Goal: Task Accomplishment & Management: Complete application form

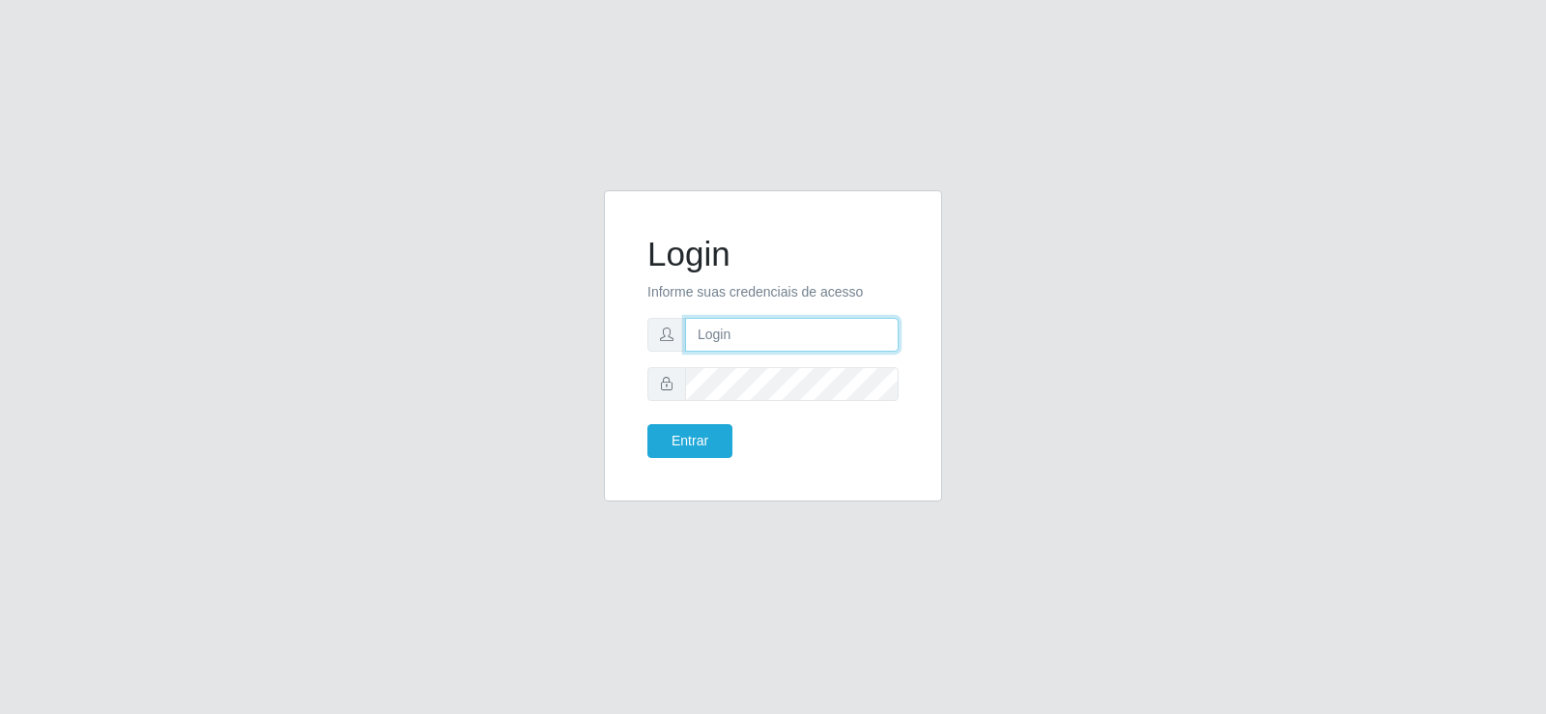
click at [740, 336] on input "text" at bounding box center [791, 335] width 213 height 34
type input "[PERSON_NAME][EMAIL_ADDRESS][DOMAIN_NAME]"
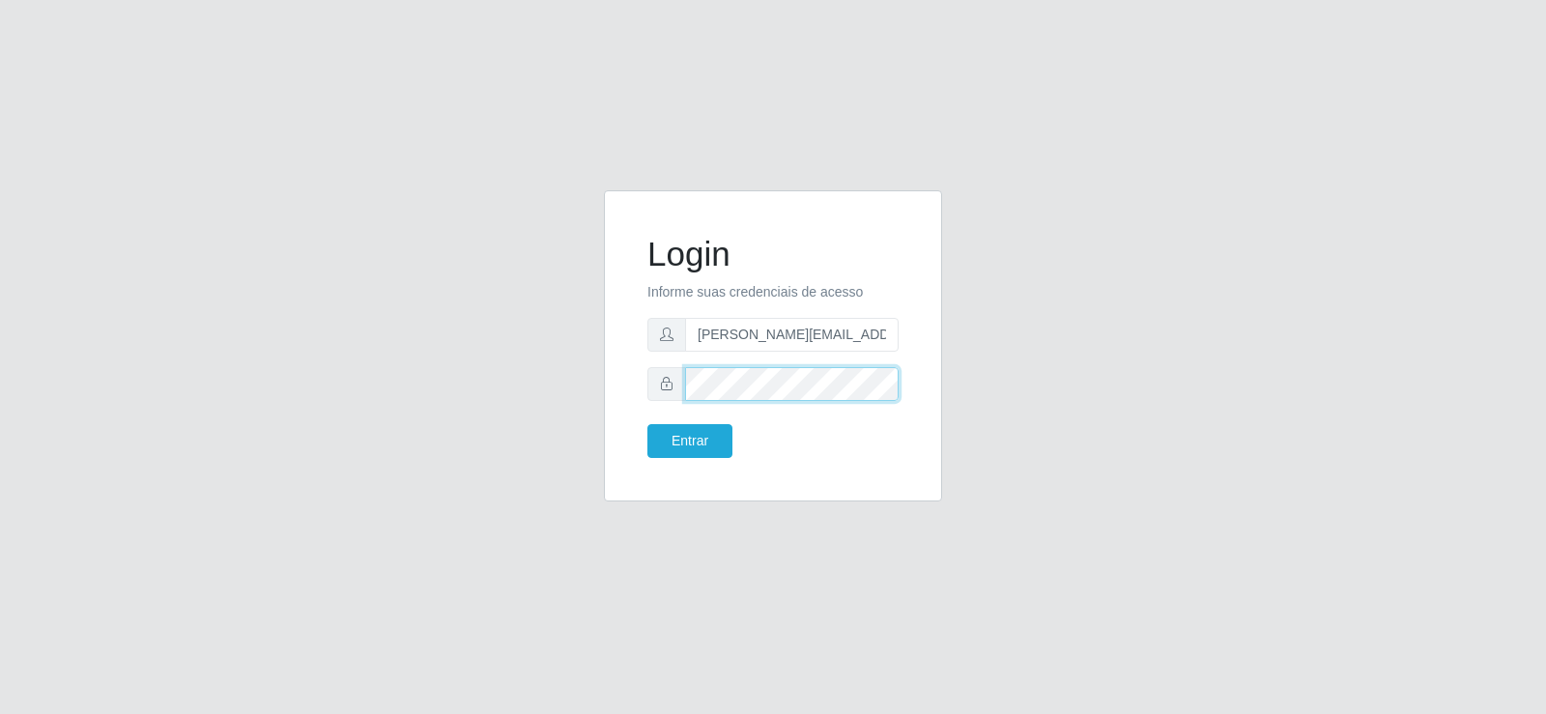
click at [647, 424] on button "Entrar" at bounding box center [689, 441] width 85 height 34
click at [690, 429] on button "Entrar" at bounding box center [689, 441] width 85 height 34
click at [691, 434] on button "Entrar" at bounding box center [689, 441] width 85 height 34
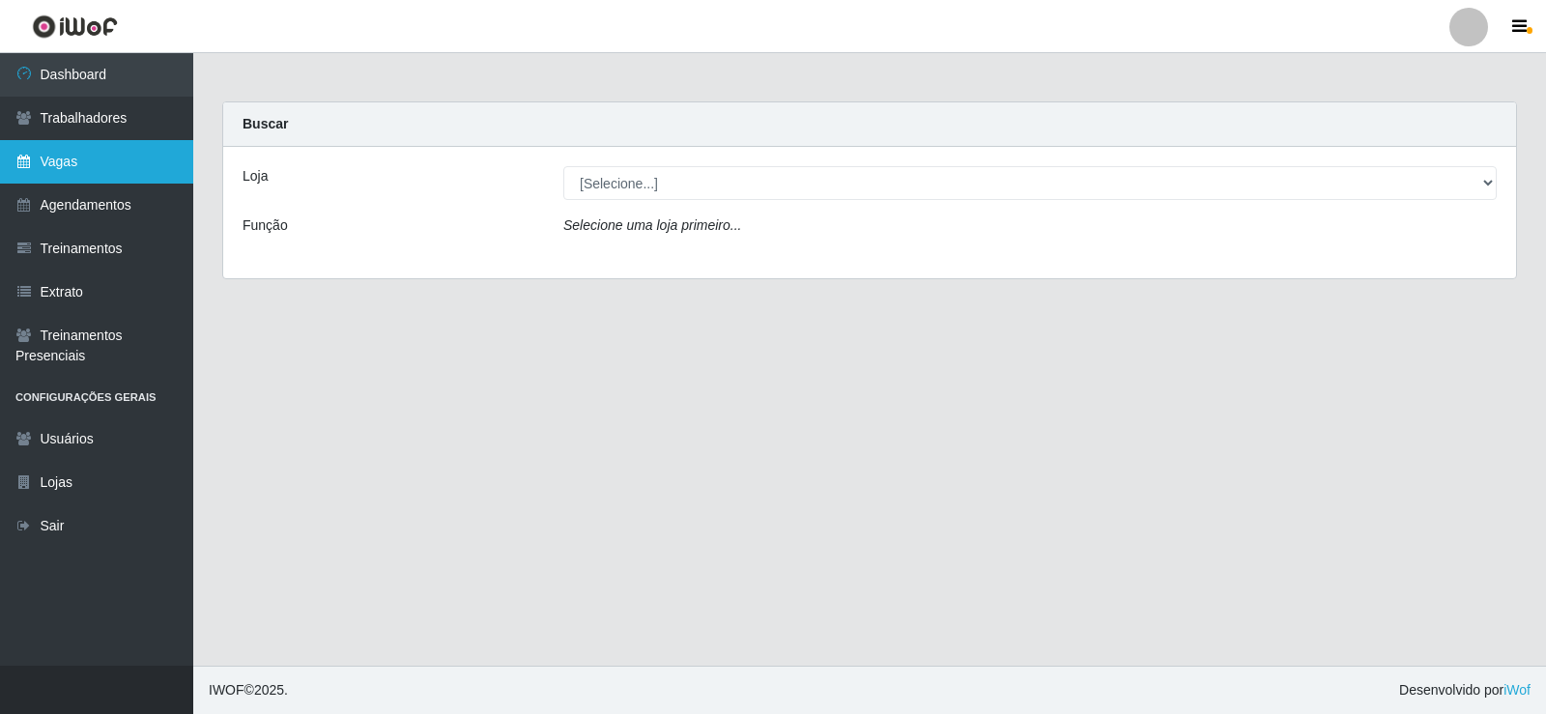
click at [55, 154] on link "Vagas" at bounding box center [96, 161] width 193 height 43
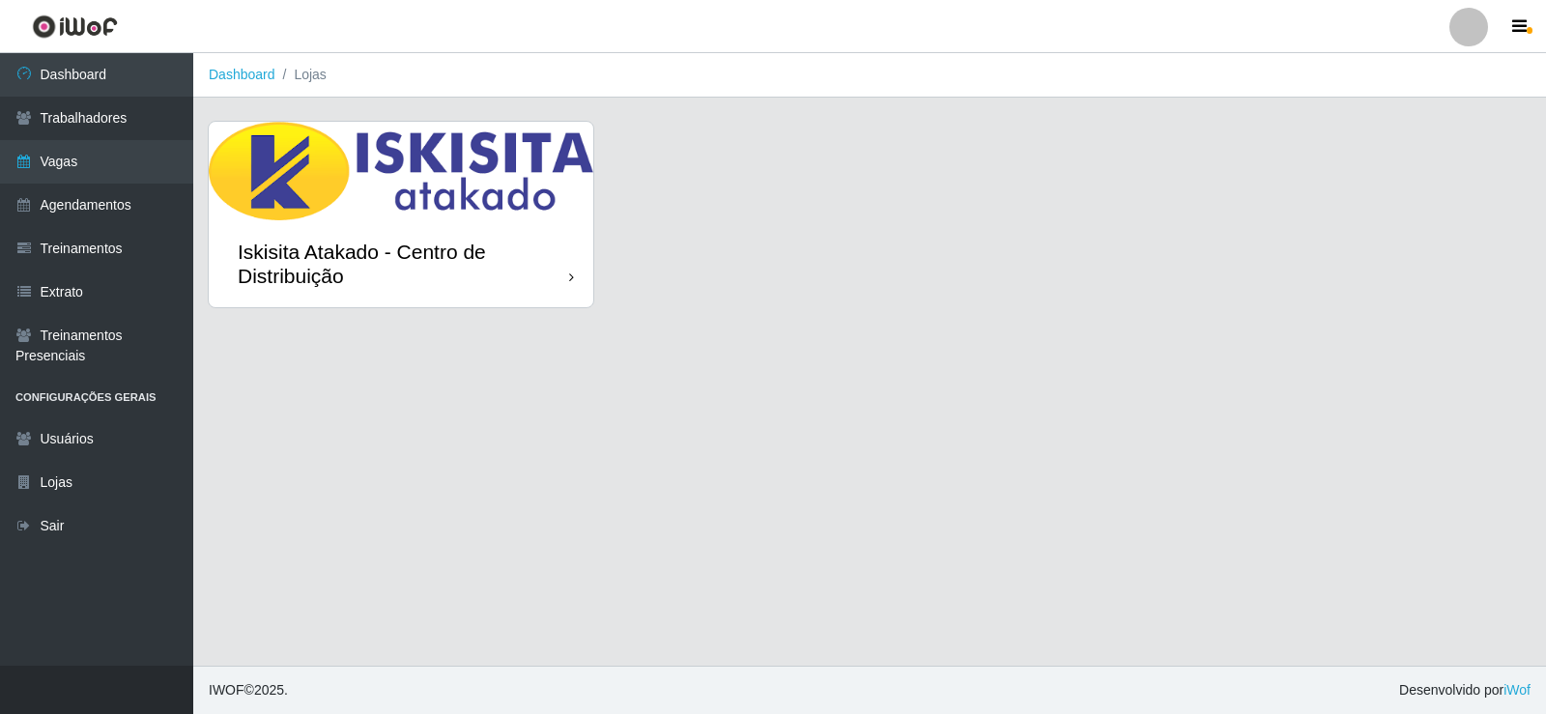
click at [467, 185] on img at bounding box center [401, 171] width 384 height 99
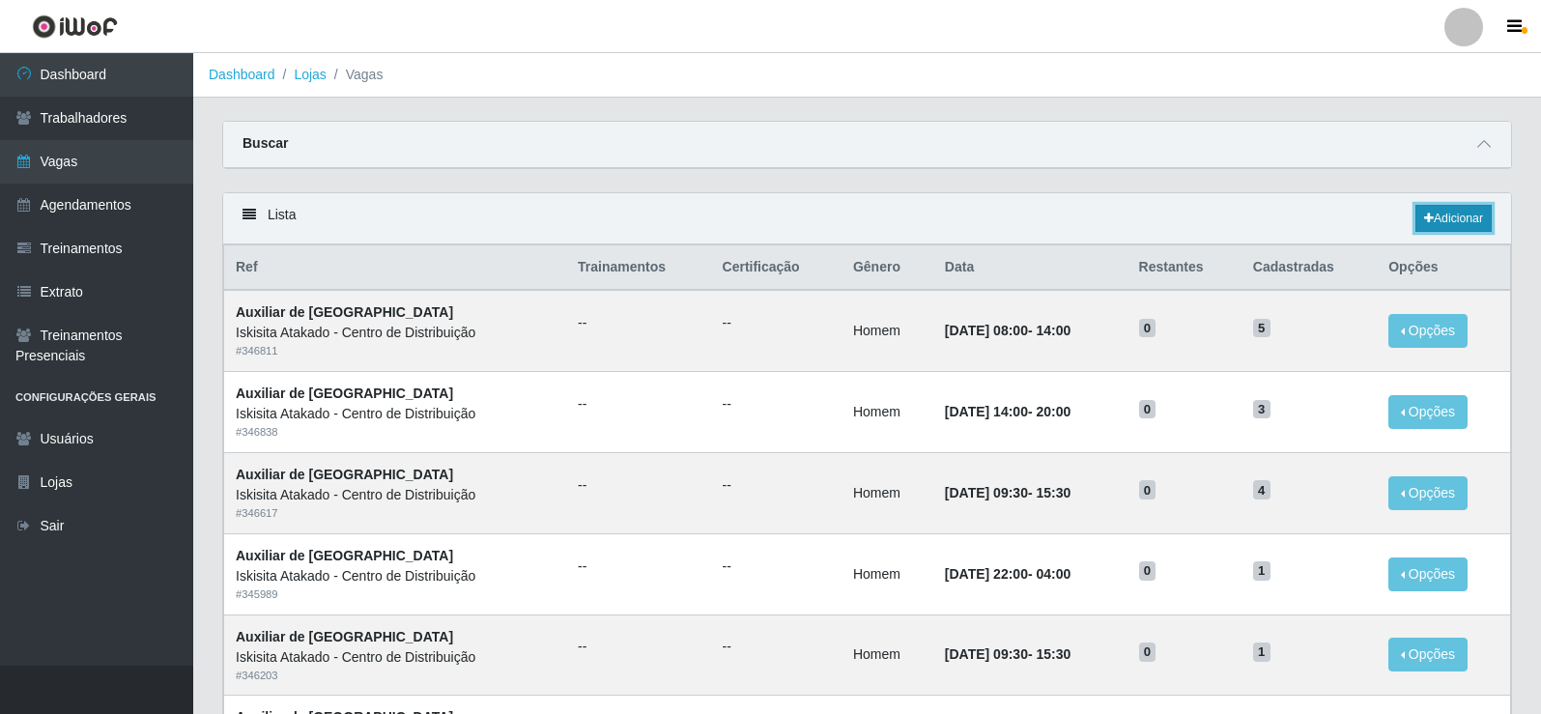
click at [1433, 217] on link "Adicionar" at bounding box center [1453, 218] width 76 height 27
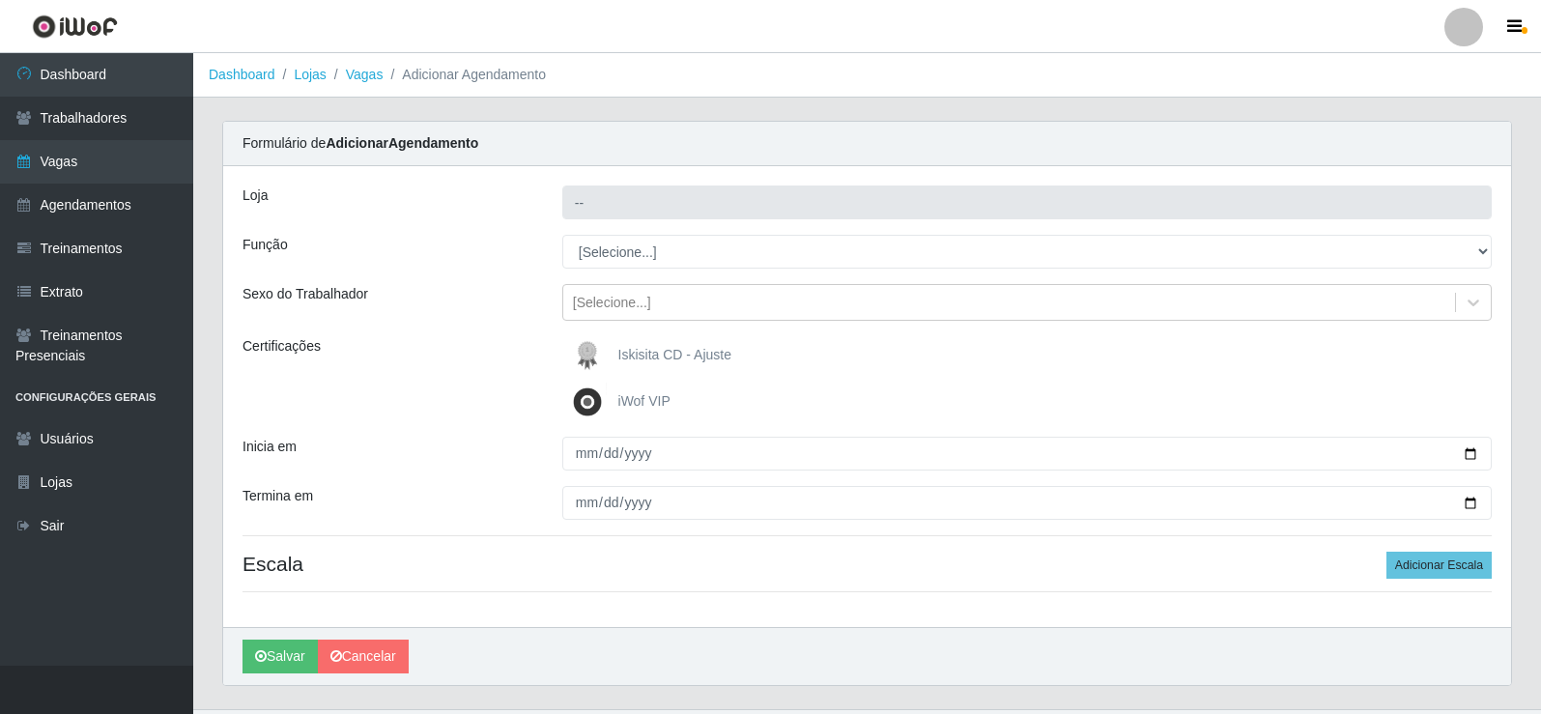
type input "Iskisita Atakado - Centro de Distribuição"
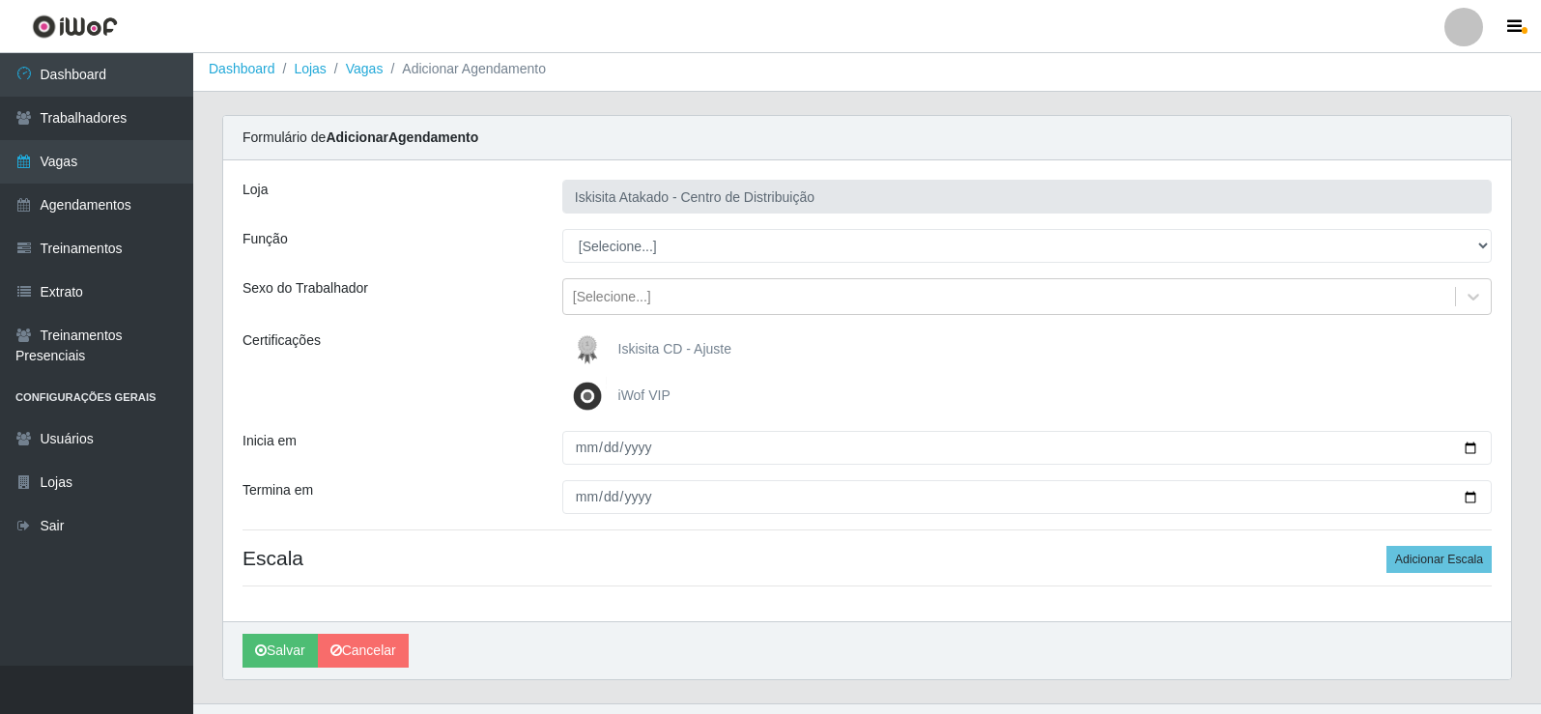
scroll to position [7, 0]
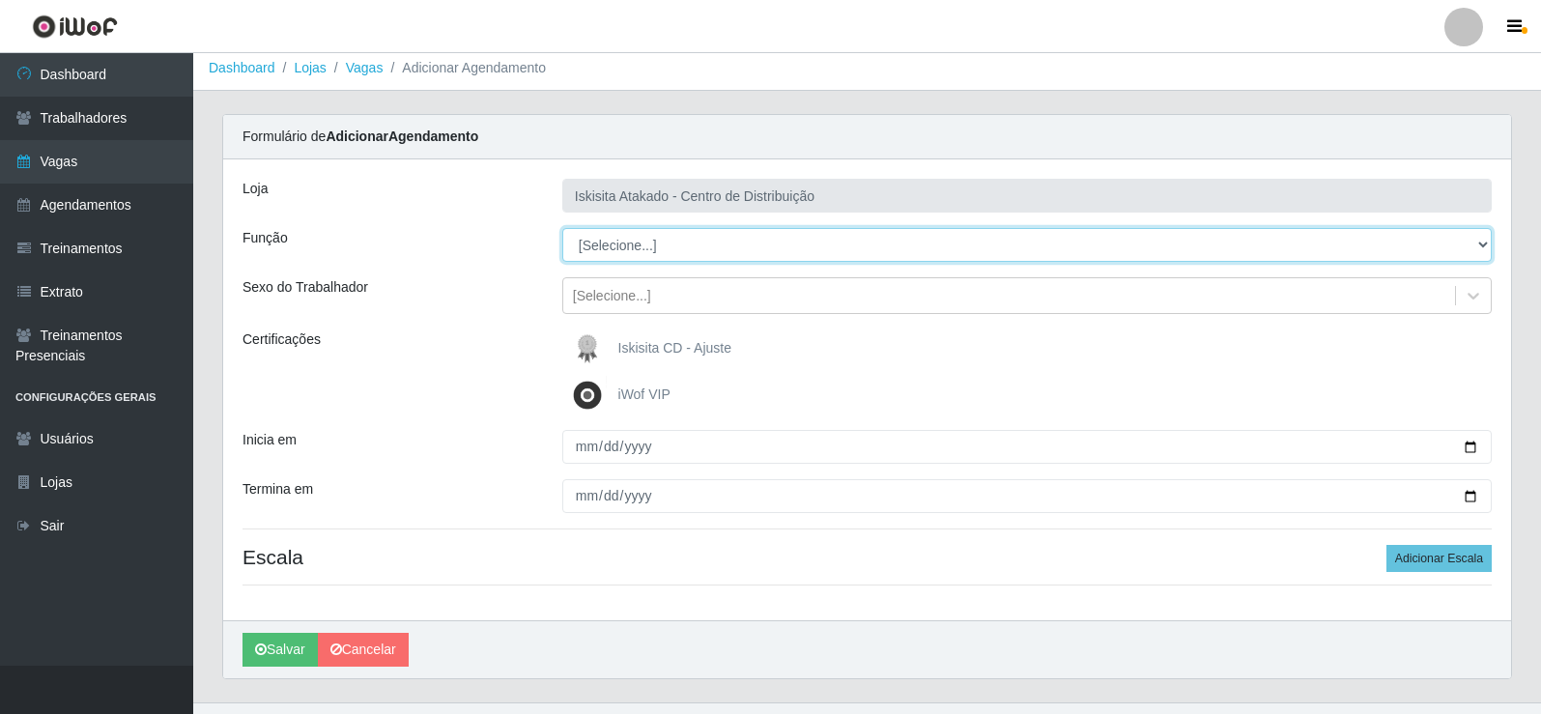
click at [678, 233] on select "[Selecione...] Auxiliar de Estoque Auxiliar de Estoque + Auxiliar de Estoque ++…" at bounding box center [1026, 245] width 929 height 34
select select "75"
click at [562, 228] on select "[Selecione...] Auxiliar de Estoque Auxiliar de Estoque + Auxiliar de Estoque ++…" at bounding box center [1026, 245] width 929 height 34
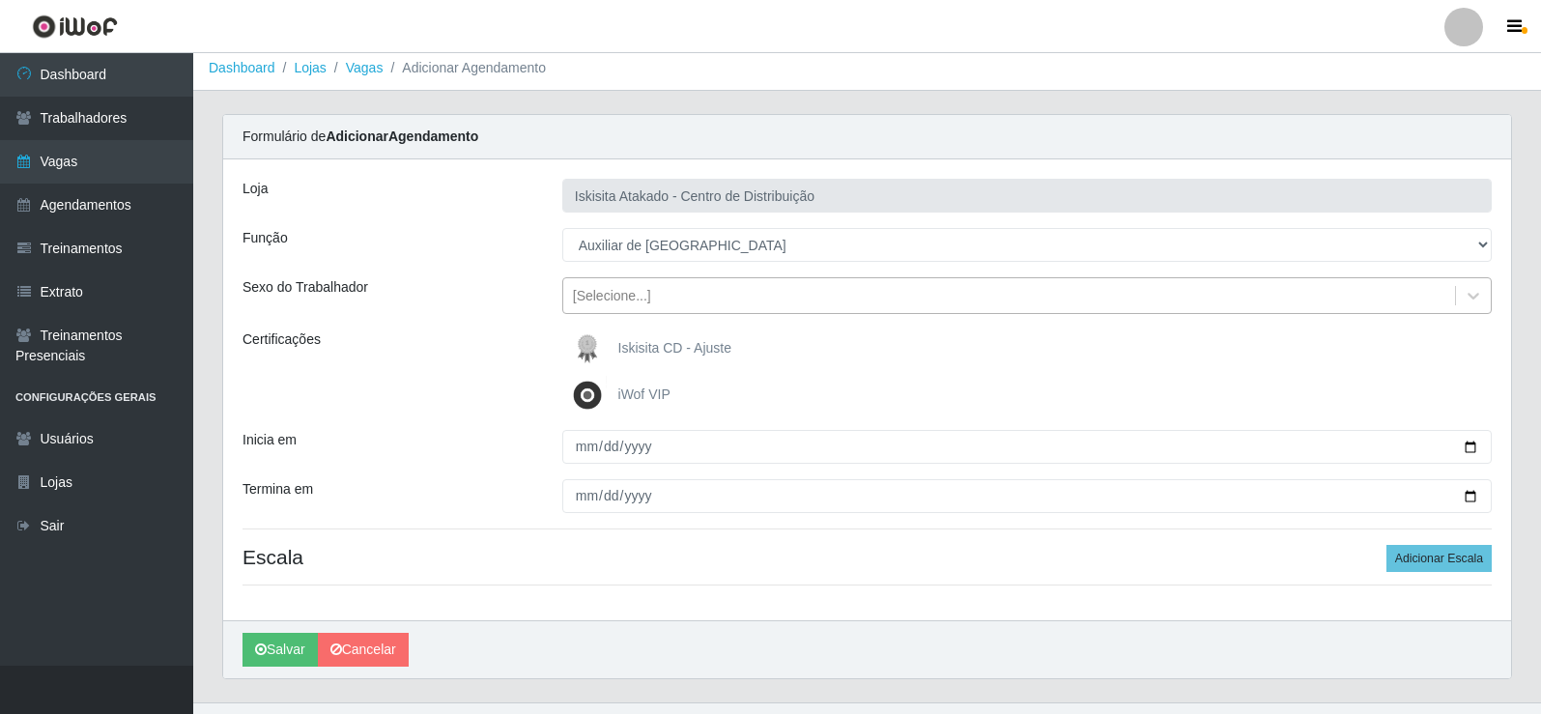
click at [629, 296] on div "[Selecione...]" at bounding box center [612, 296] width 78 height 20
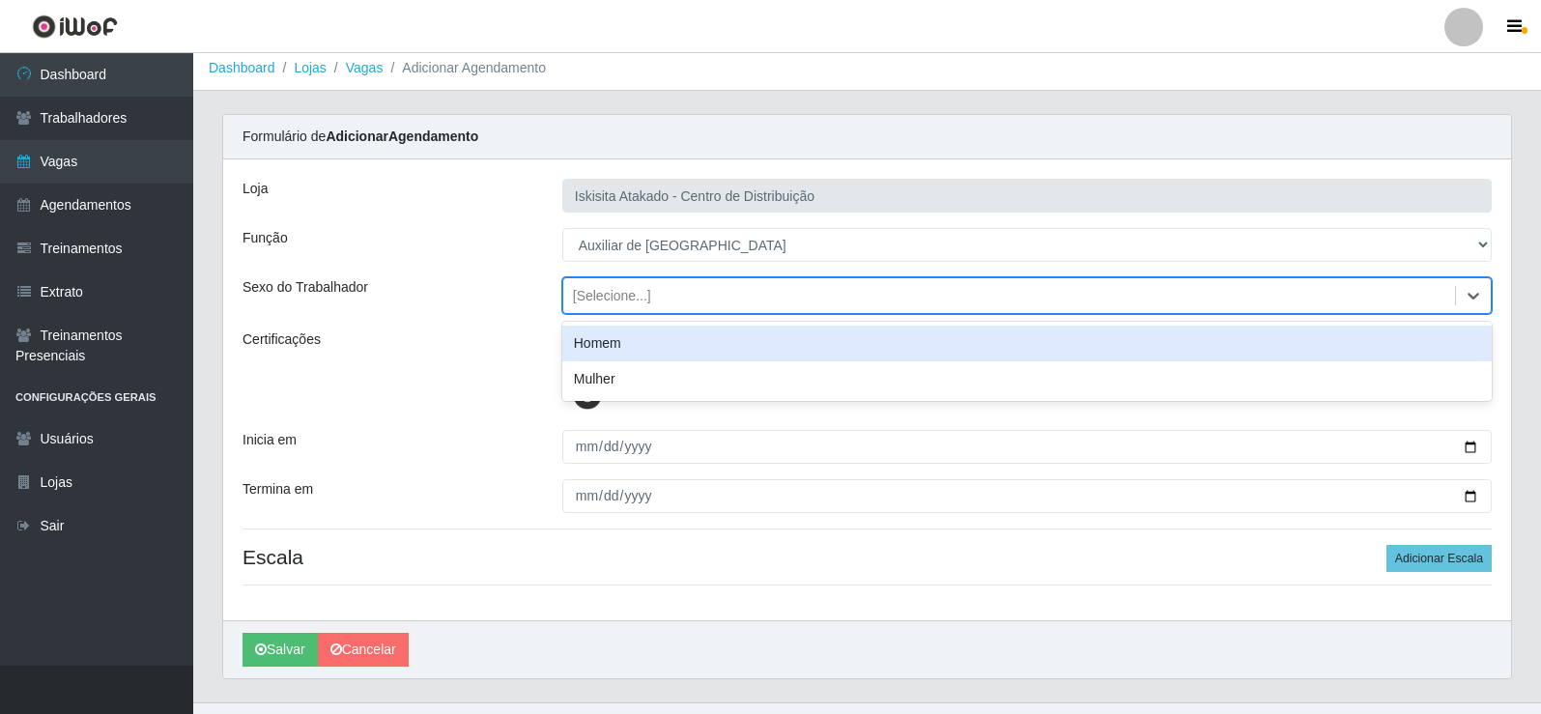
click at [624, 341] on div "Homem" at bounding box center [1026, 344] width 929 height 36
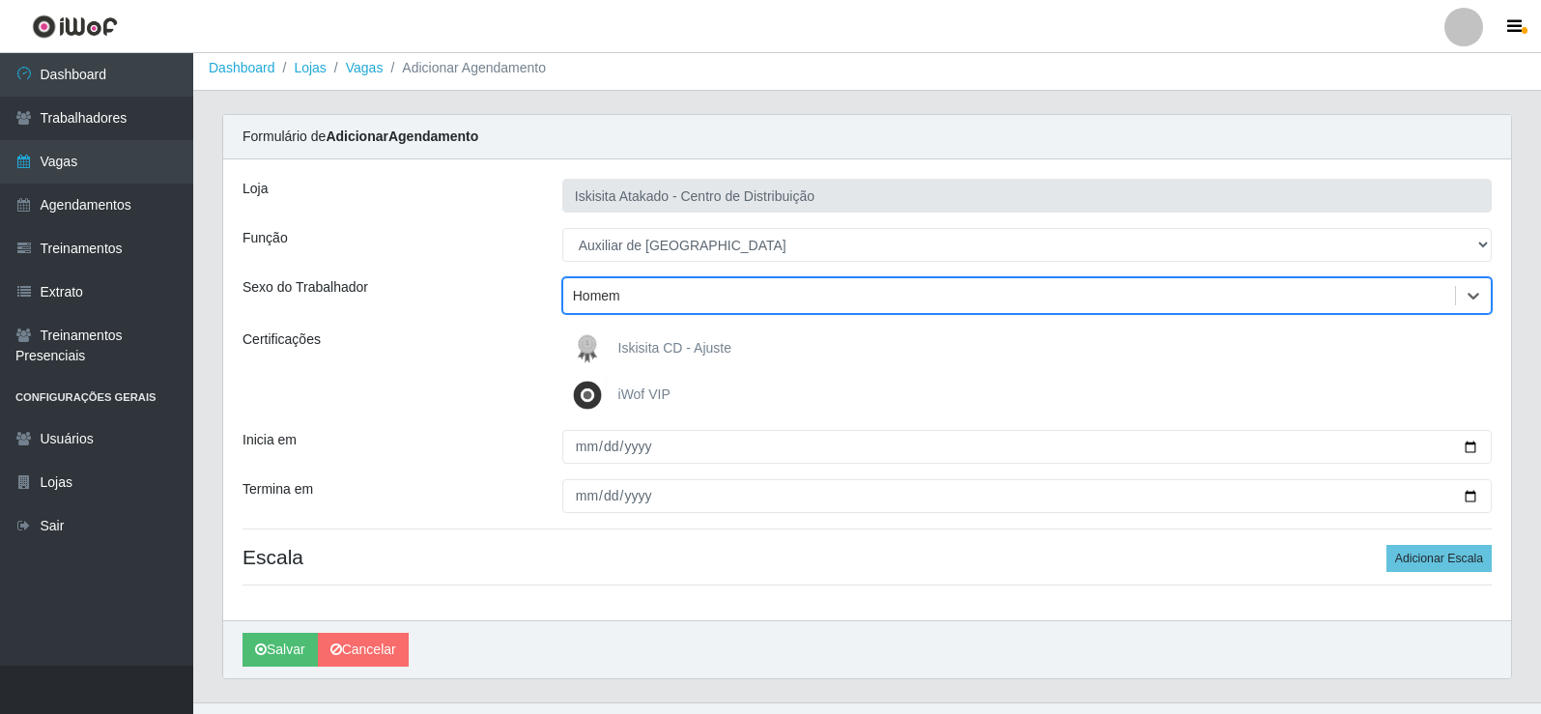
click at [477, 241] on div "Função" at bounding box center [388, 245] width 320 height 34
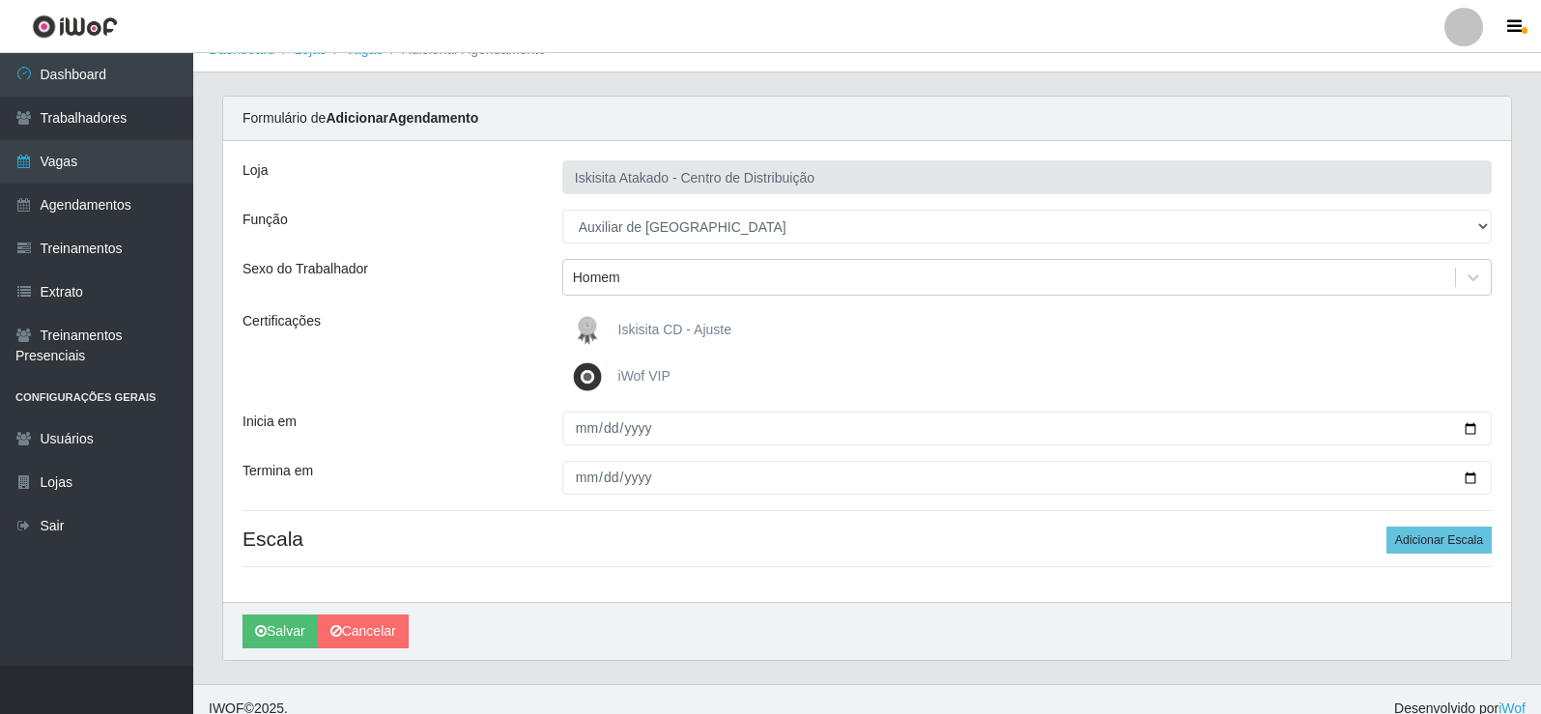
scroll to position [43, 0]
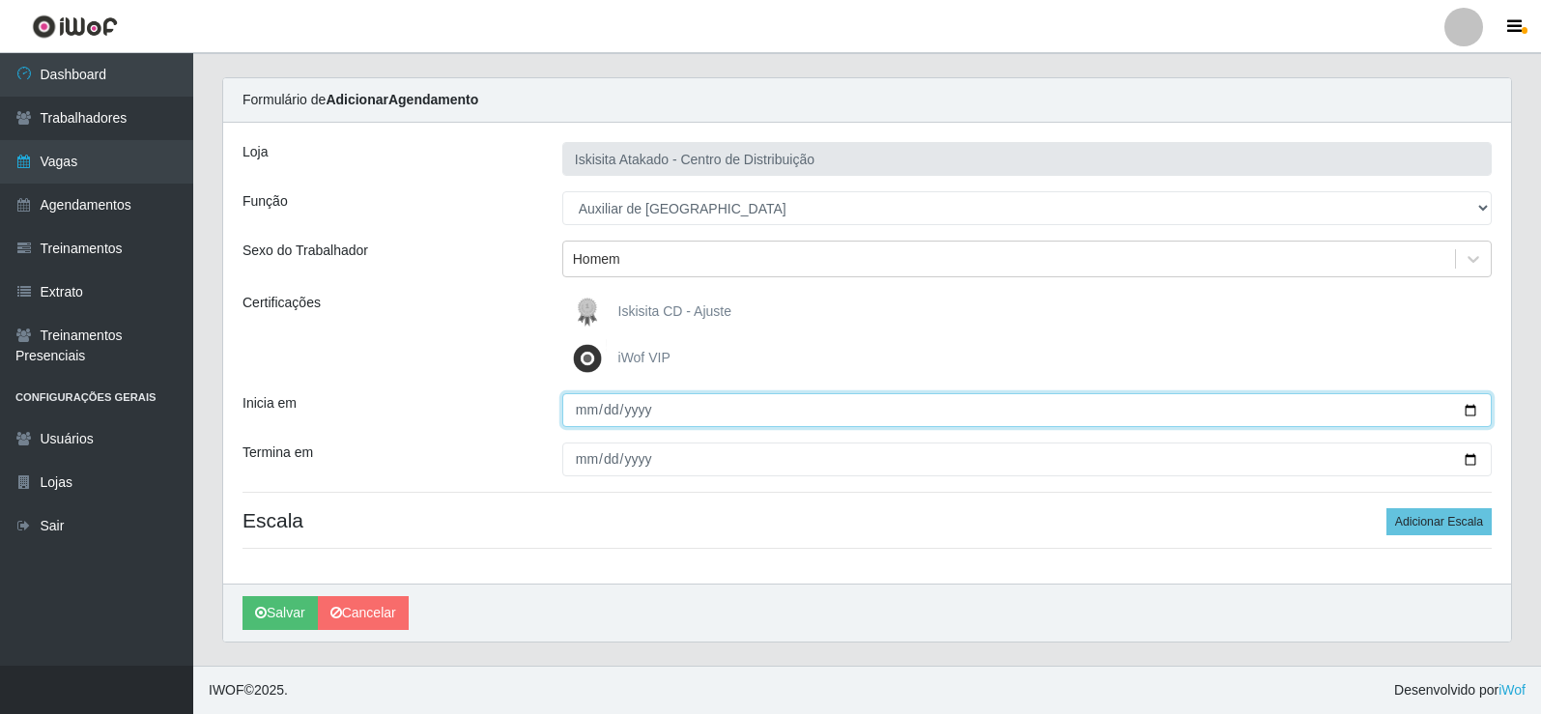
click at [582, 413] on input "Inicia em" at bounding box center [1026, 410] width 929 height 34
type input "[DATE]"
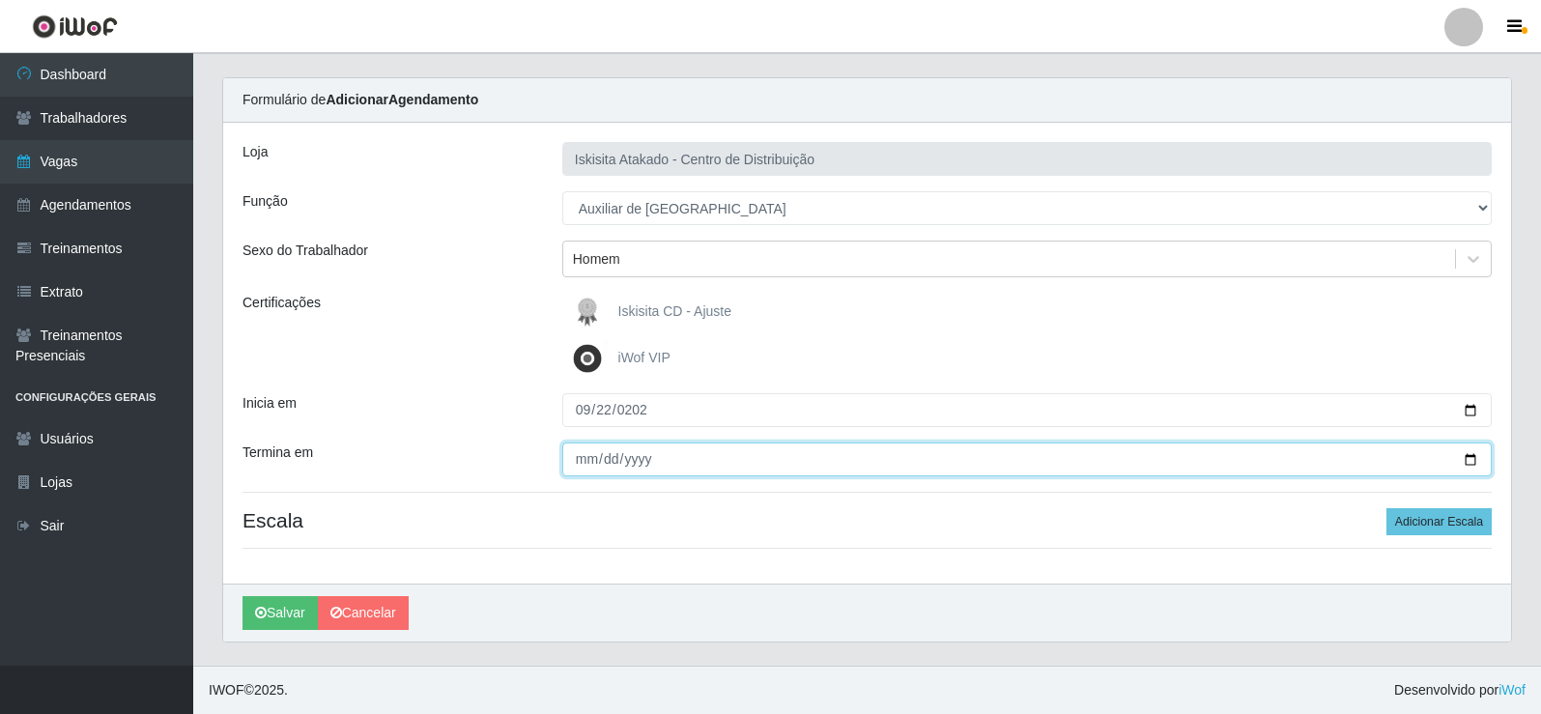
click at [582, 467] on input "Termina em" at bounding box center [1026, 459] width 929 height 34
type input "[DATE]"
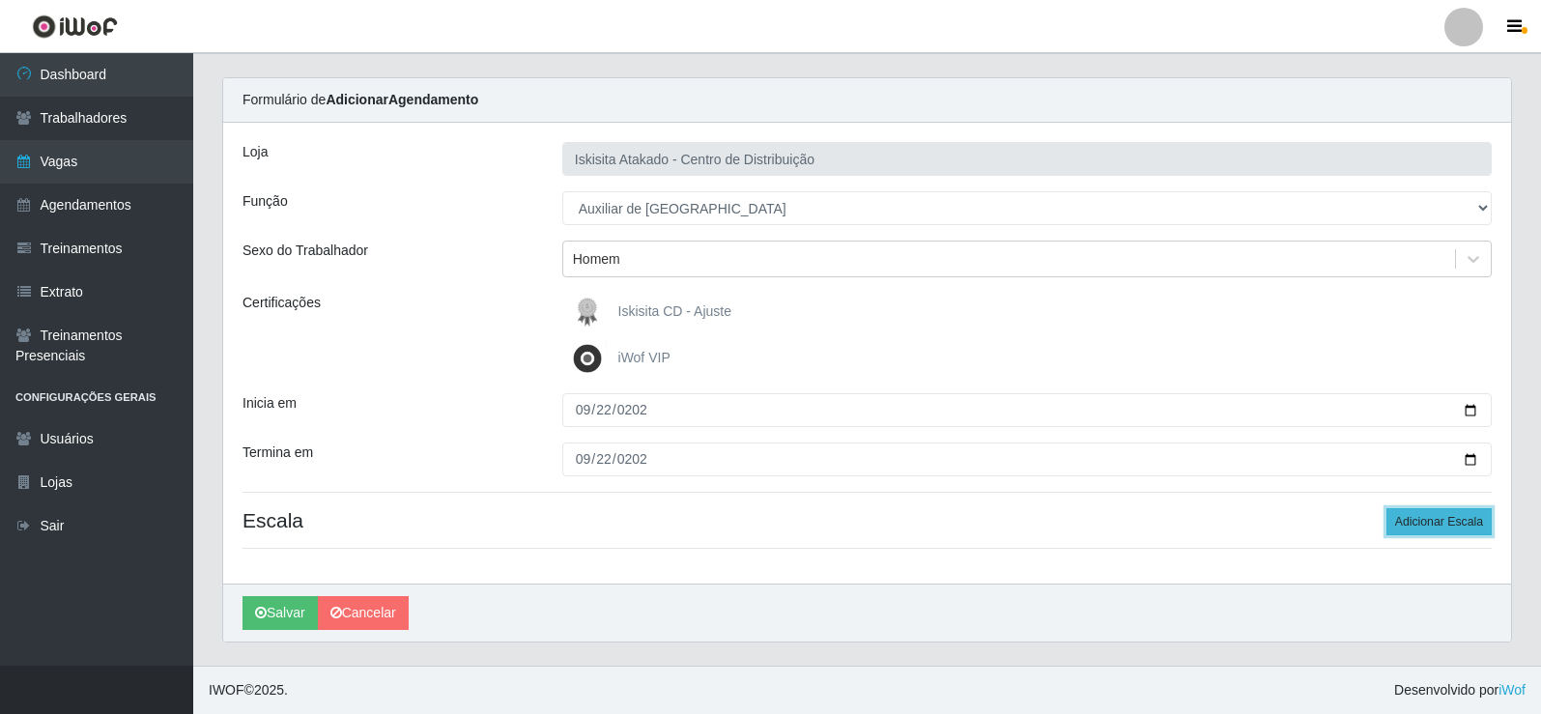
click at [1441, 527] on button "Adicionar Escala" at bounding box center [1438, 521] width 105 height 27
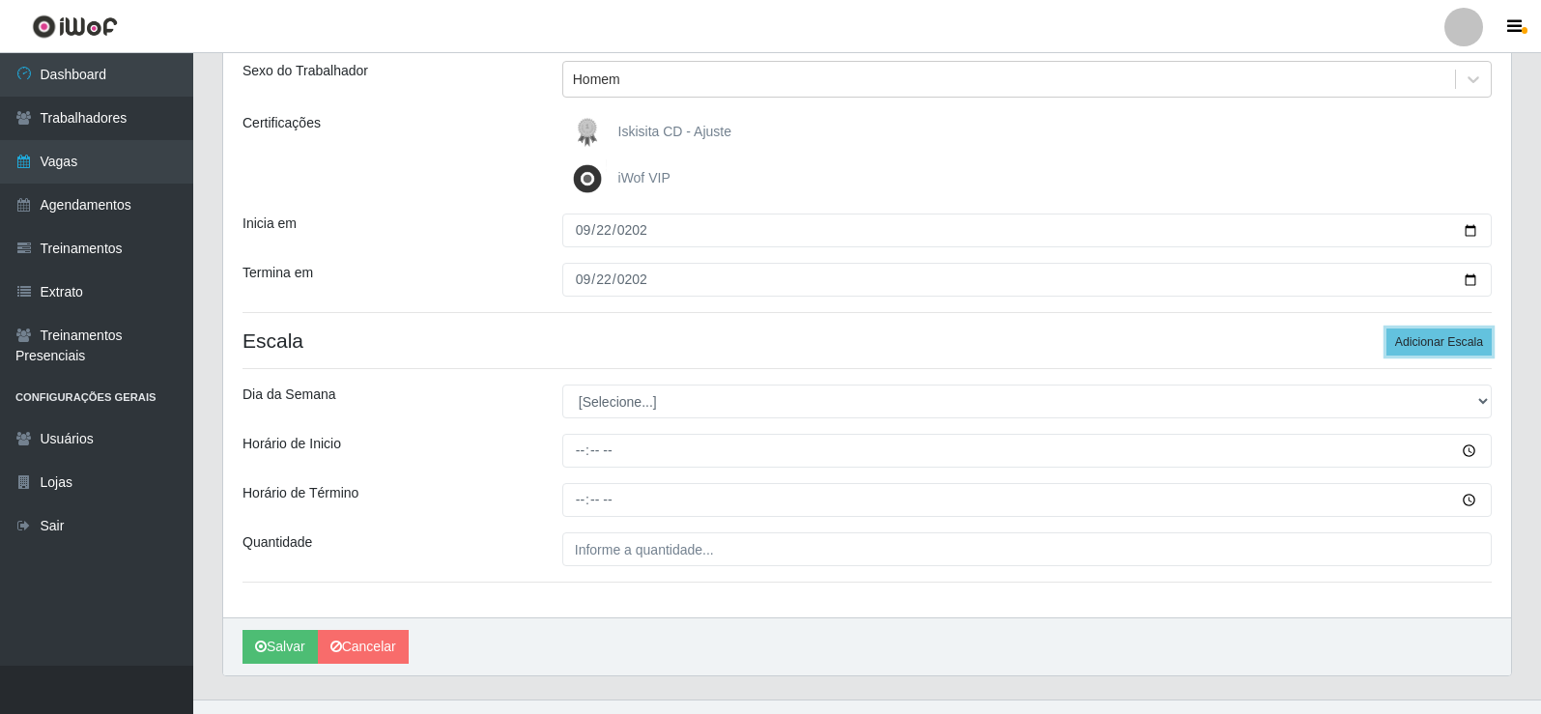
scroll to position [257, 0]
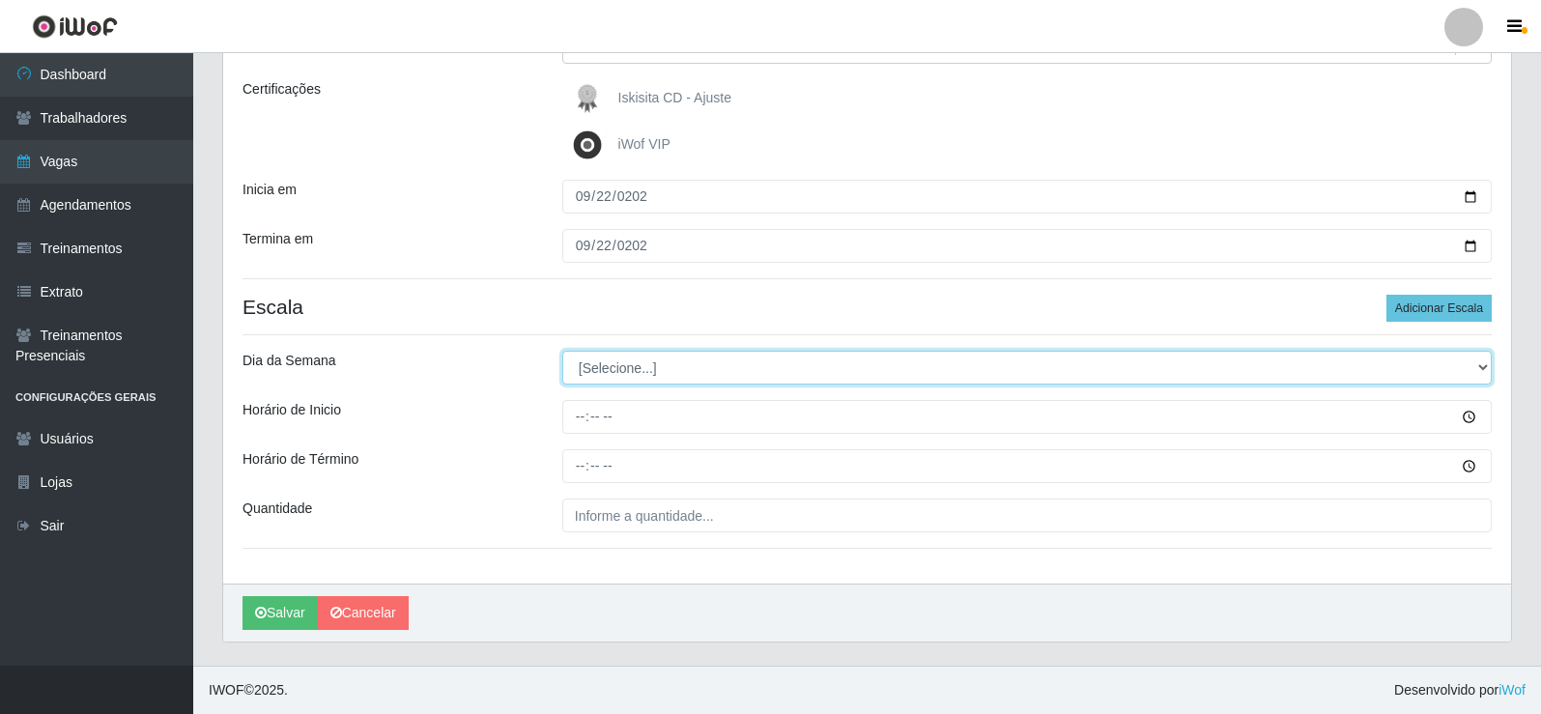
click at [647, 372] on select "[Selecione...] Segunda Terça Quarta Quinta Sexta Sábado Domingo" at bounding box center [1026, 368] width 929 height 34
select select "1"
click at [562, 351] on select "[Selecione...] Segunda Terça Quarta Quinta Sexta Sábado Domingo" at bounding box center [1026, 368] width 929 height 34
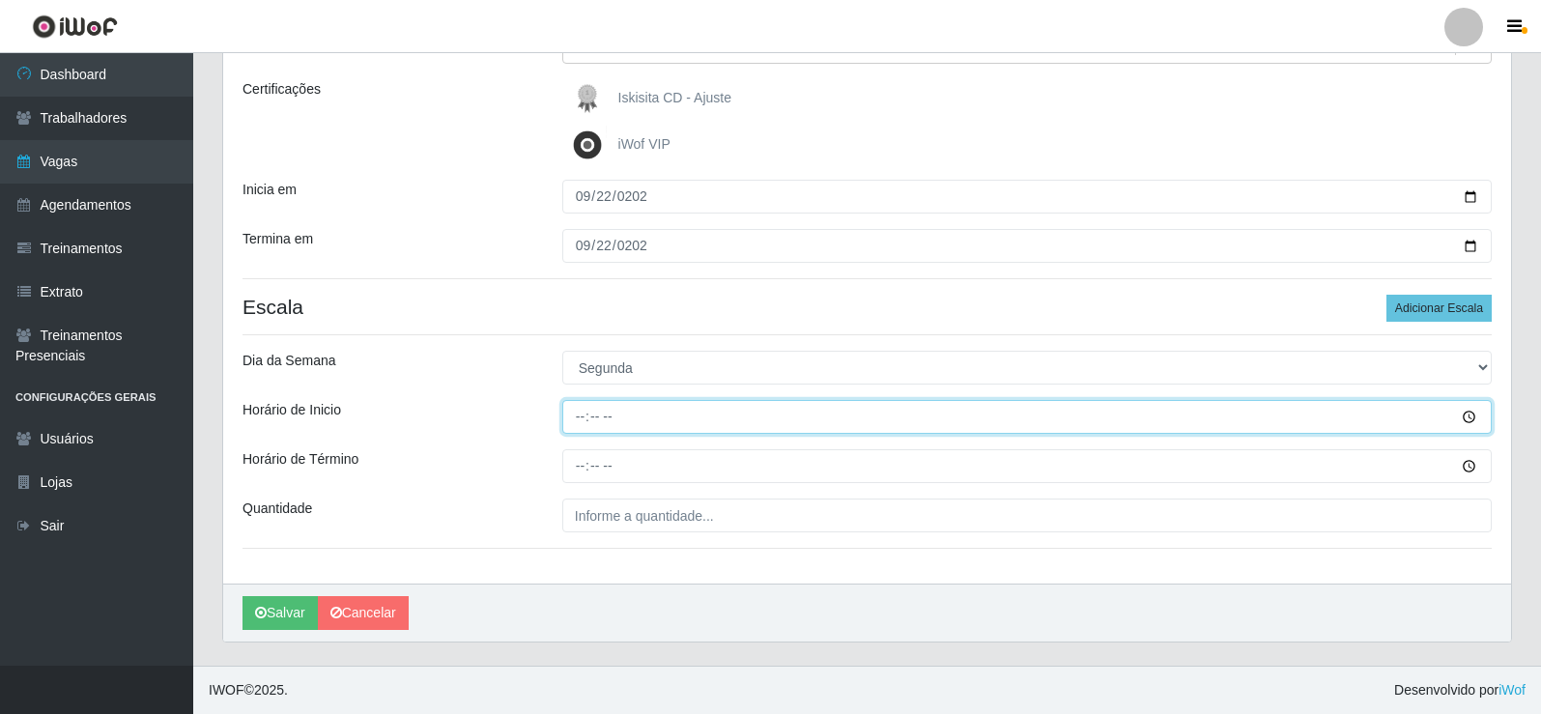
click at [579, 413] on input "Horário de Inicio" at bounding box center [1026, 417] width 929 height 34
type input "09:00"
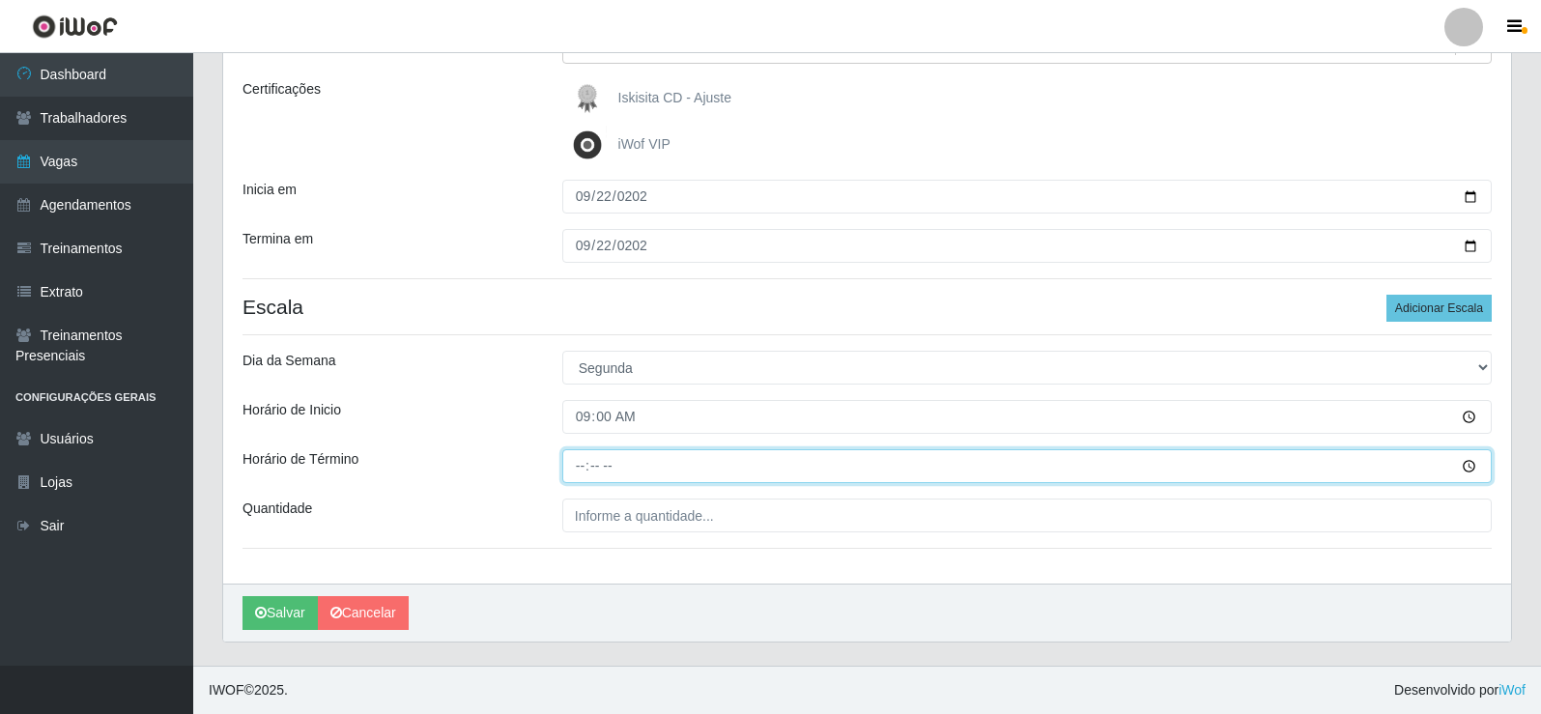
type input "15:00"
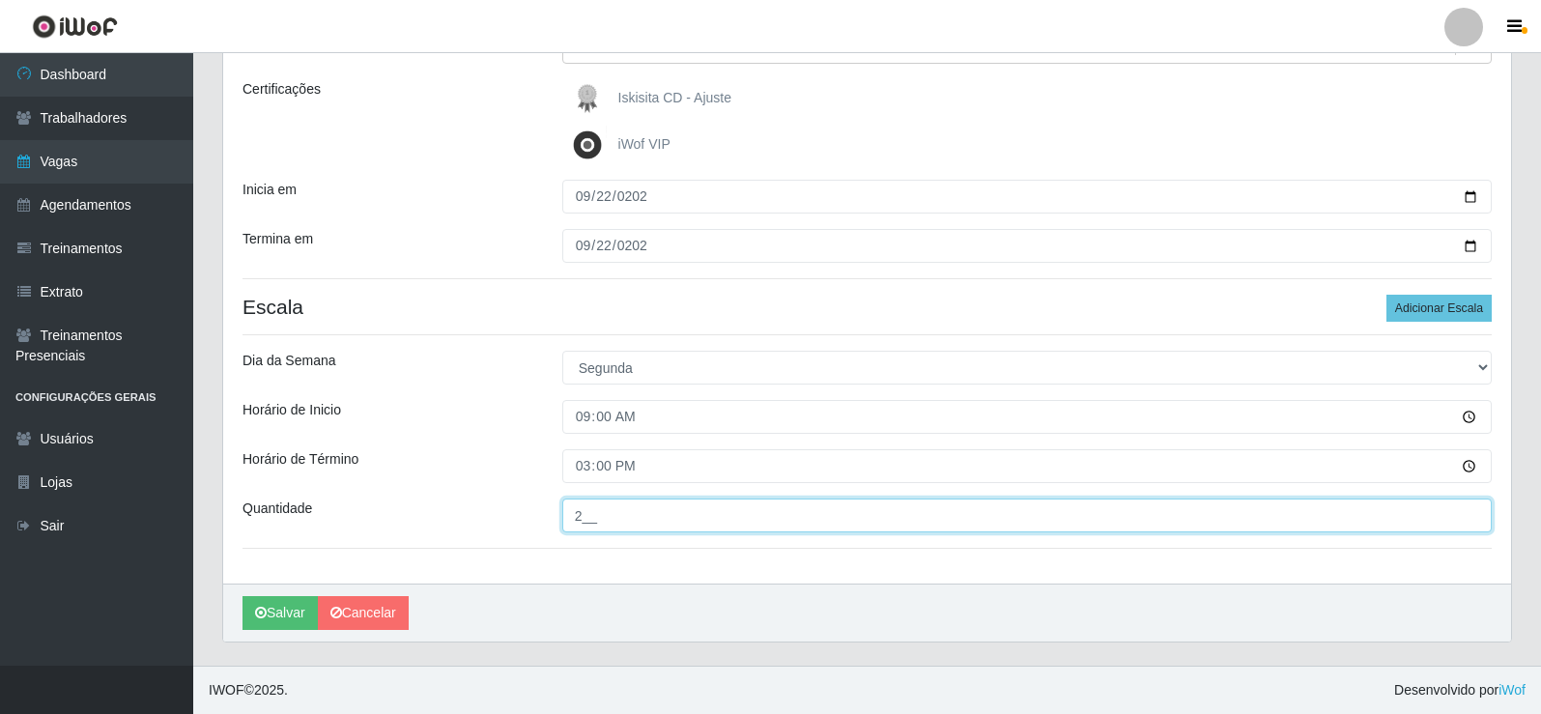
type input "___"
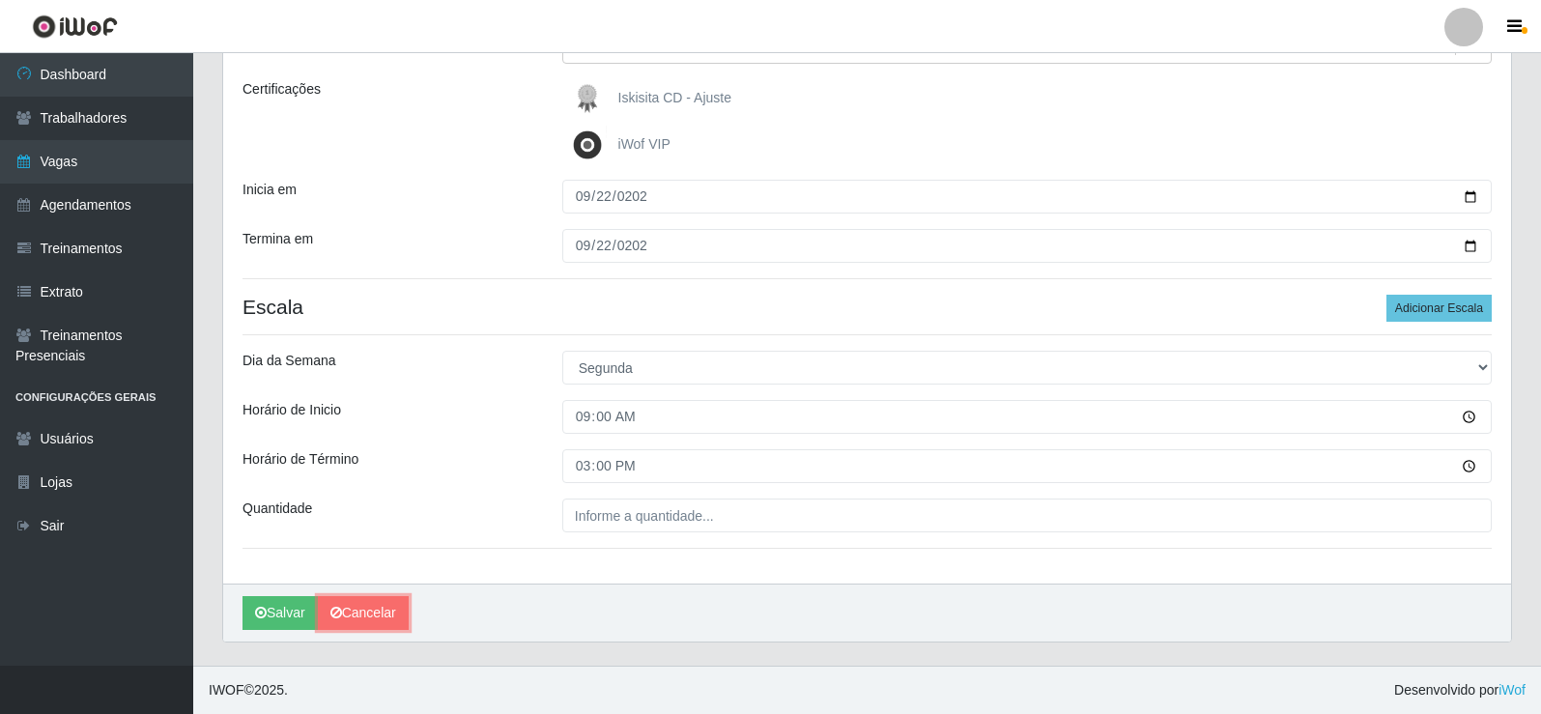
click at [374, 619] on link "Cancelar" at bounding box center [363, 613] width 91 height 34
